Goal: Task Accomplishment & Management: Use online tool/utility

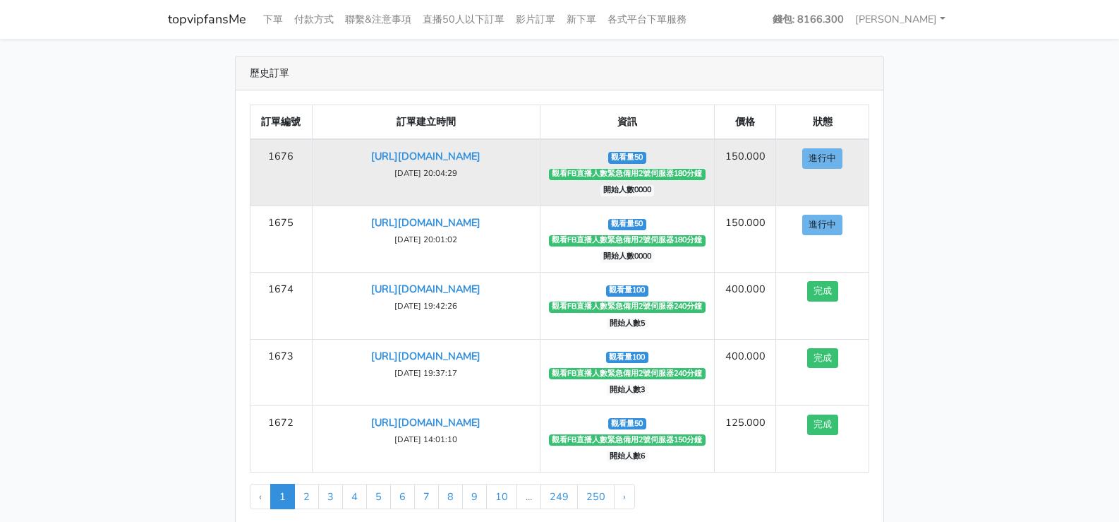
scroll to position [28, 0]
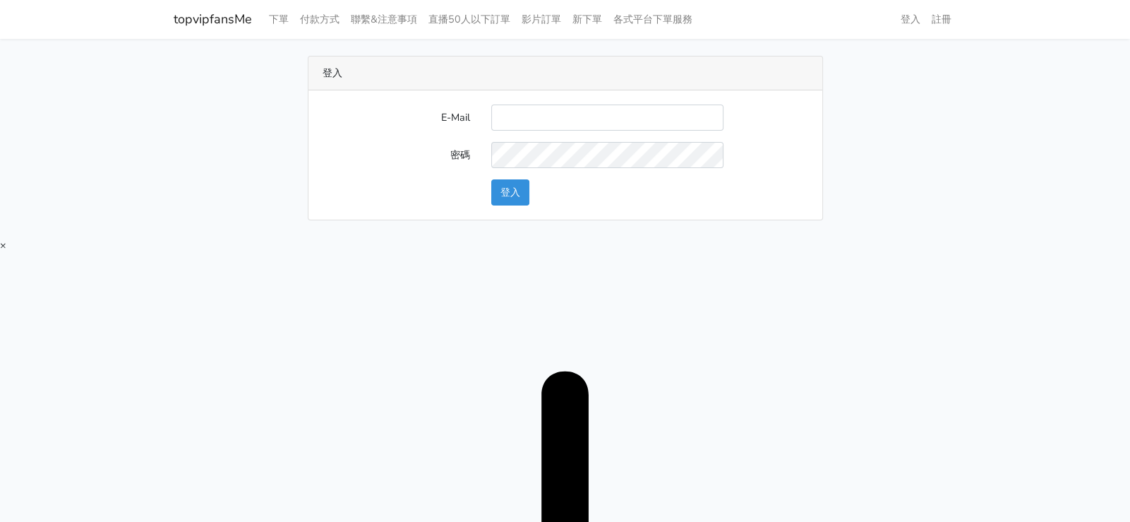
type input "twtop123@uahoo.com.tw"
click at [529, 193] on div "登入" at bounding box center [650, 192] width 338 height 26
click at [519, 192] on button "登入" at bounding box center [510, 192] width 38 height 26
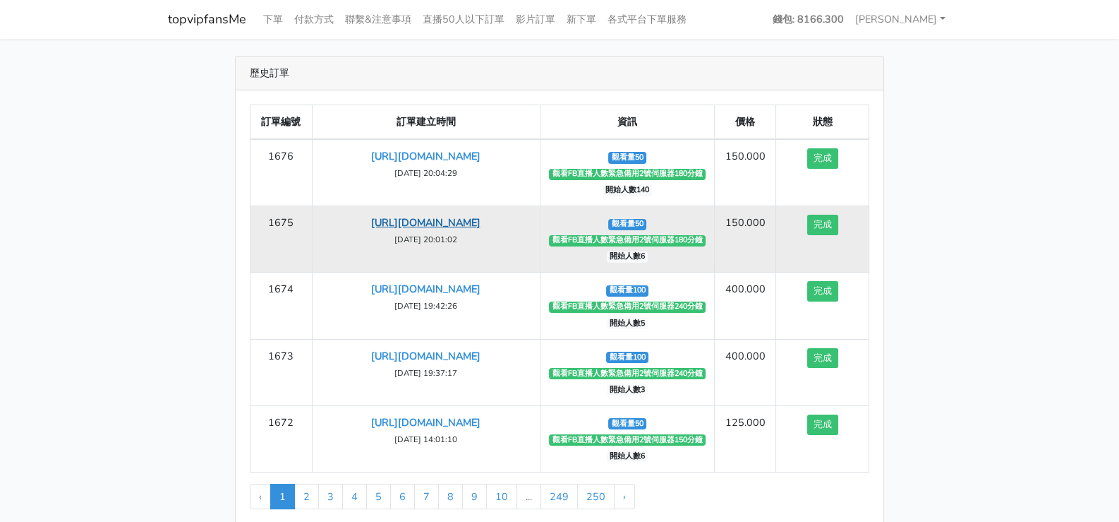
click at [452, 222] on link "[URL][DOMAIN_NAME]" at bounding box center [425, 222] width 109 height 14
